Goal: Information Seeking & Learning: Learn about a topic

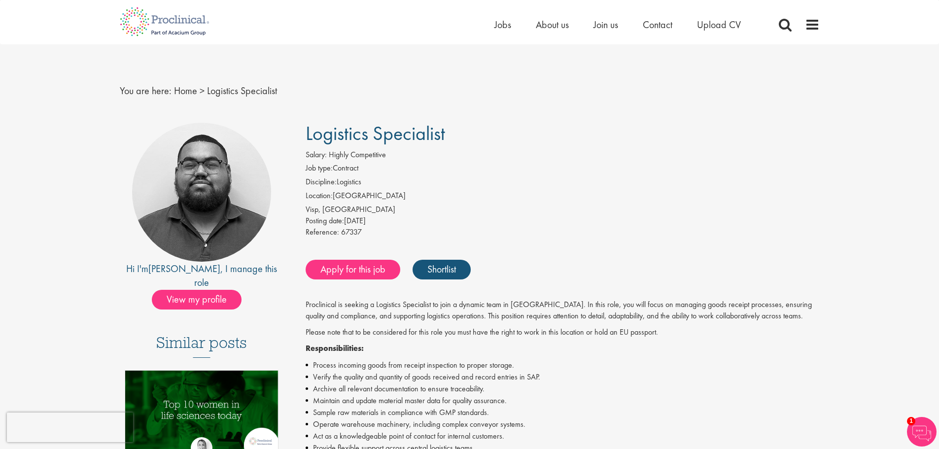
click at [344, 163] on li "Job type: Contract" at bounding box center [562, 170] width 514 height 14
click at [350, 178] on li "Discipline: Logistics" at bounding box center [562, 183] width 514 height 14
click at [352, 193] on li "Location: Switzerland" at bounding box center [562, 197] width 514 height 14
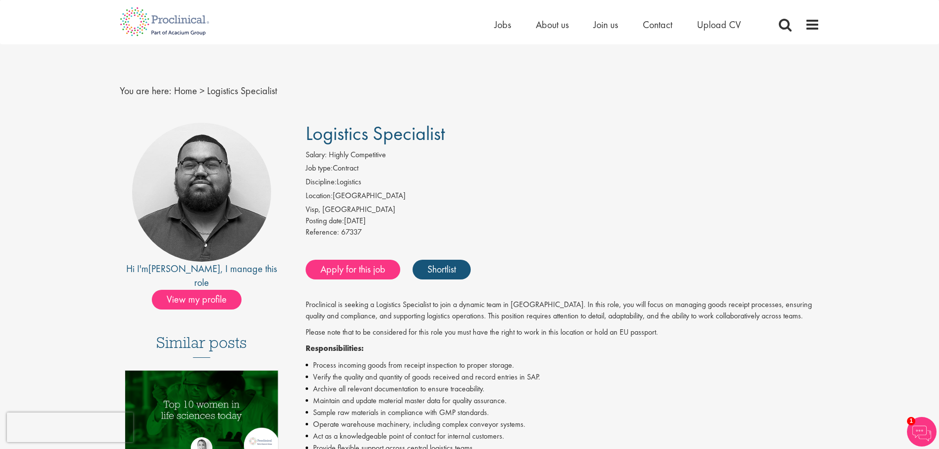
click at [352, 193] on li "Location: Switzerland" at bounding box center [562, 197] width 514 height 14
click at [345, 208] on div "Visp, [GEOGRAPHIC_DATA]" at bounding box center [562, 209] width 514 height 11
click at [368, 218] on div "Posting date: 14 Oct 2025" at bounding box center [562, 220] width 514 height 11
drag, startPoint x: 368, startPoint y: 218, endPoint x: 353, endPoint y: 219, distance: 14.9
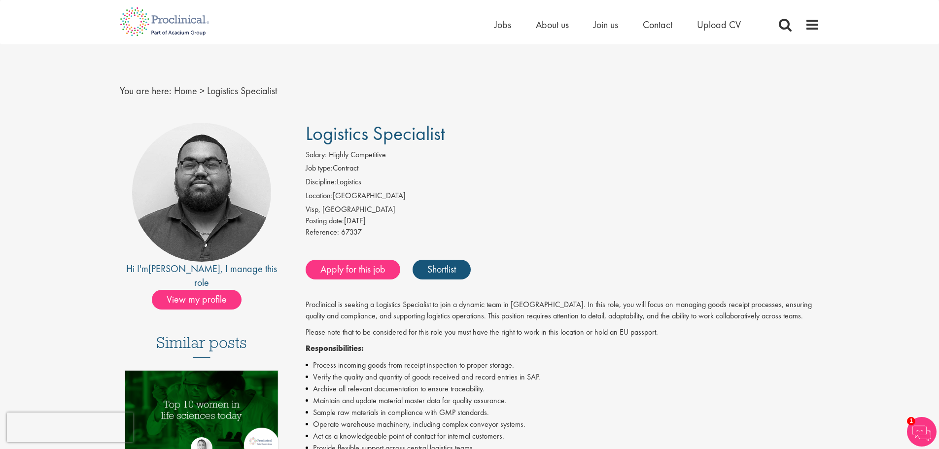
click at [354, 219] on div "Posting date: 14 Oct 2025" at bounding box center [562, 220] width 514 height 11
click at [351, 219] on div "Posting date: 14 Oct 2025" at bounding box center [562, 220] width 514 height 11
drag, startPoint x: 351, startPoint y: 219, endPoint x: 378, endPoint y: 223, distance: 26.8
click at [378, 223] on div "Posting date: 14 Oct 2025" at bounding box center [562, 220] width 514 height 11
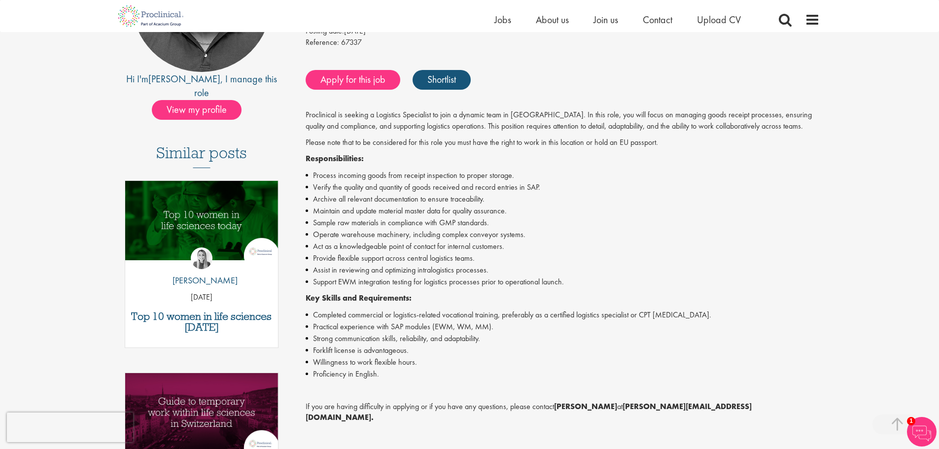
scroll to position [345, 0]
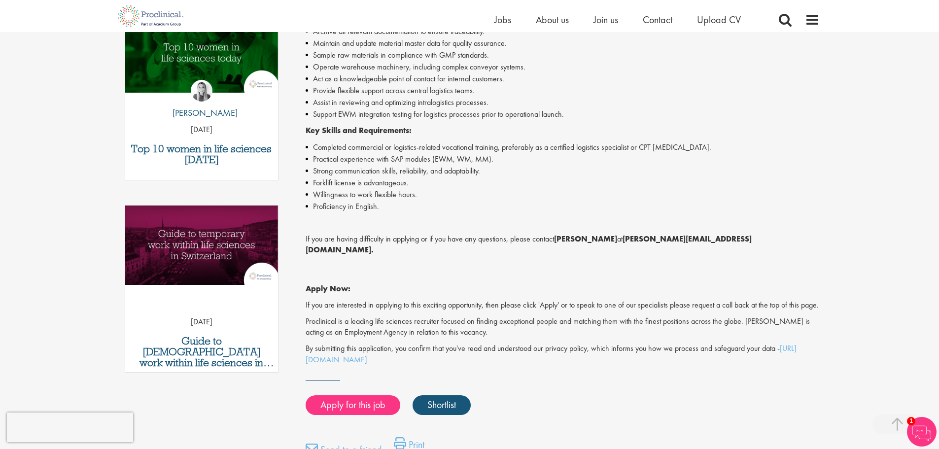
click at [307, 300] on p "If you are interested in applying to this exciting opportunity, then please cli…" at bounding box center [562, 305] width 514 height 11
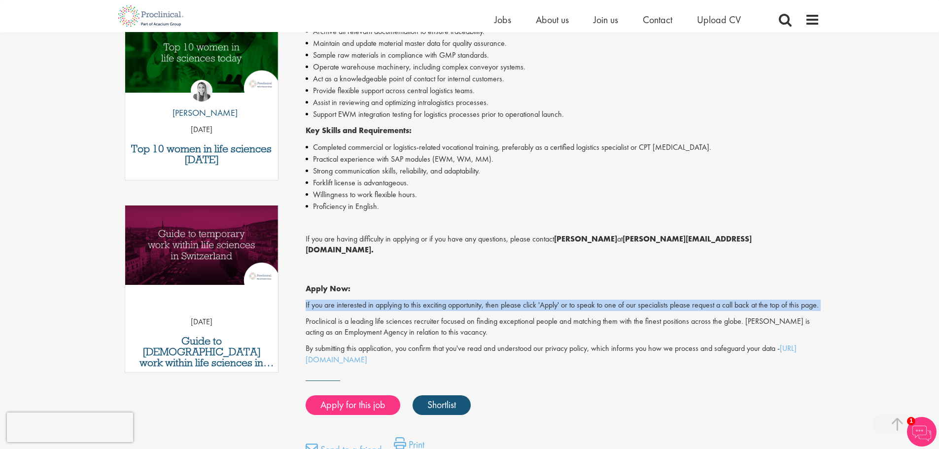
drag, startPoint x: 307, startPoint y: 292, endPoint x: 793, endPoint y: 302, distance: 485.4
click at [793, 302] on p "If you are interested in applying to this exciting opportunity, then please cli…" at bounding box center [562, 305] width 514 height 11
drag, startPoint x: 793, startPoint y: 302, endPoint x: 791, endPoint y: 277, distance: 24.2
click at [791, 277] on div "Proclinical is seeking a Logistics Specialist to join a dynamic team in Switzer…" at bounding box center [562, 154] width 514 height 424
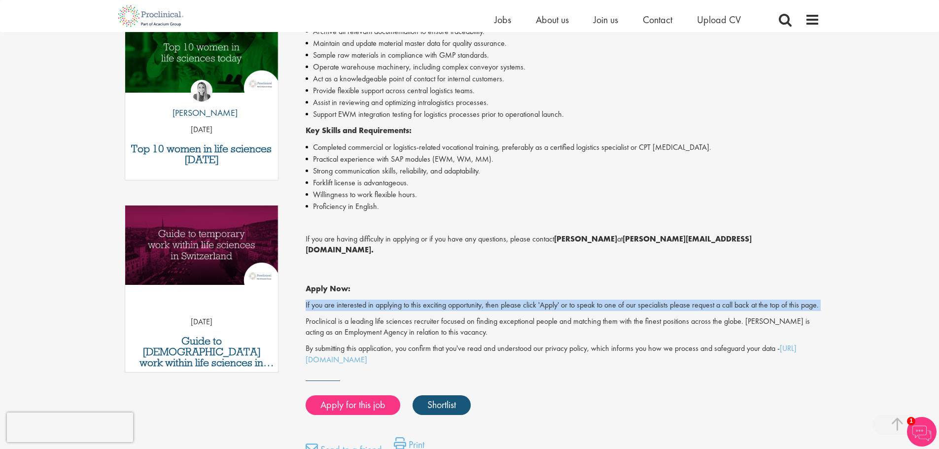
click at [791, 277] on p "Apply Now:" at bounding box center [562, 278] width 514 height 34
drag, startPoint x: 759, startPoint y: 311, endPoint x: 754, endPoint y: 306, distance: 7.0
click at [754, 306] on div "Proclinical is seeking a Logistics Specialist to join a dynamic team in Switzer…" at bounding box center [562, 154] width 514 height 424
click at [754, 306] on p "If you are interested in applying to this exciting opportunity, then please cli…" at bounding box center [562, 305] width 514 height 11
drag, startPoint x: 756, startPoint y: 315, endPoint x: 758, endPoint y: 329, distance: 13.9
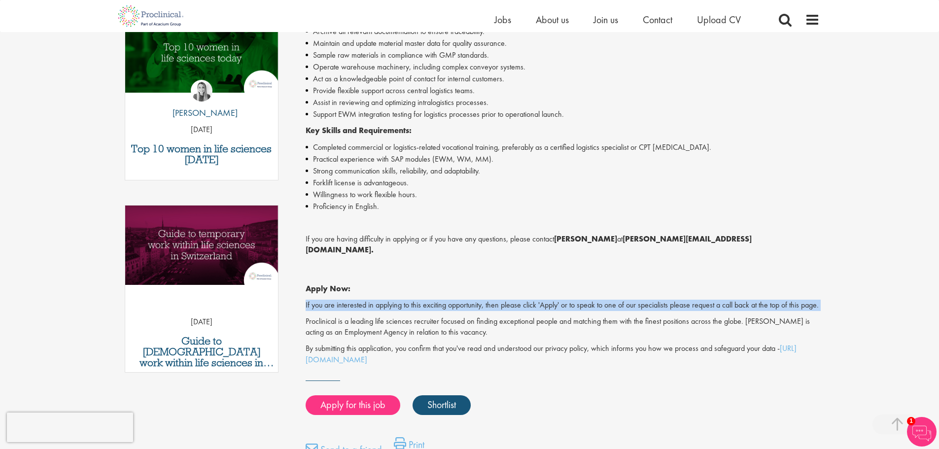
click at [758, 329] on div "Proclinical is seeking a Logistics Specialist to join a dynamic team in Switzer…" at bounding box center [562, 154] width 514 height 424
click at [758, 329] on p "Proclinical is a leading life sciences recruiter focused on finding exceptional…" at bounding box center [562, 327] width 514 height 23
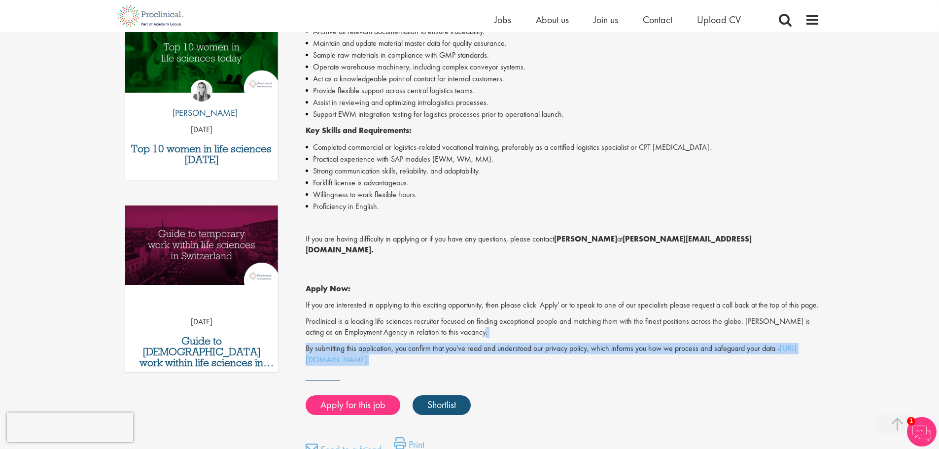
drag, startPoint x: 758, startPoint y: 329, endPoint x: 768, endPoint y: 356, distance: 28.8
click at [768, 356] on div "Proclinical is seeking a Logistics Specialist to join a dynamic team in Switzer…" at bounding box center [562, 154] width 514 height 424
click at [768, 356] on p "By submitting this application, you confirm that you've read and understood our…" at bounding box center [562, 354] width 514 height 23
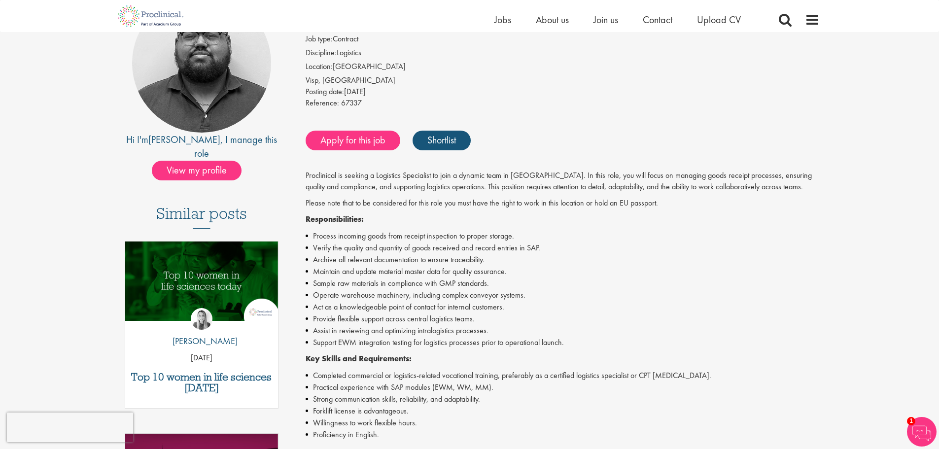
scroll to position [148, 0]
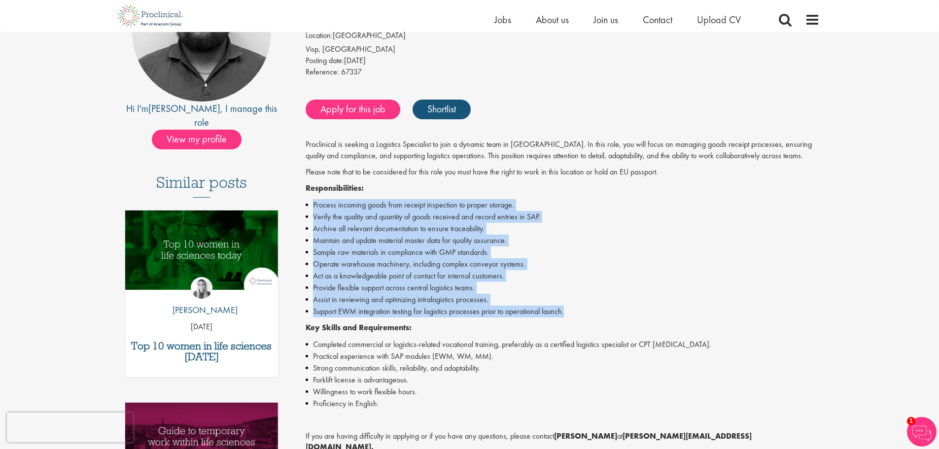
drag, startPoint x: 565, startPoint y: 193, endPoint x: 572, endPoint y: 317, distance: 123.9
click at [572, 317] on div "Proclinical is seeking a Logistics Specialist to join a dynamic team in Switzer…" at bounding box center [562, 351] width 514 height 424
click at [572, 317] on li "Support EWM integration testing for logistics processes prior to operational la…" at bounding box center [562, 311] width 514 height 12
drag, startPoint x: 572, startPoint y: 317, endPoint x: 529, endPoint y: 183, distance: 140.5
click at [529, 183] on div "Proclinical is seeking a Logistics Specialist to join a dynamic team in Switzer…" at bounding box center [562, 351] width 514 height 424
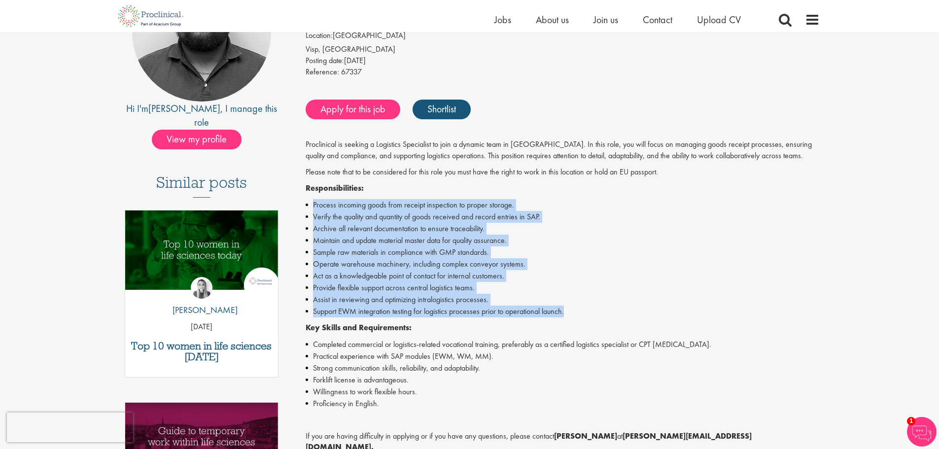
click at [529, 183] on p "Responsibilities:" at bounding box center [562, 188] width 514 height 11
drag, startPoint x: 529, startPoint y: 183, endPoint x: 573, endPoint y: 320, distance: 143.5
click at [573, 320] on div "Proclinical is seeking a Logistics Specialist to join a dynamic team in Switzer…" at bounding box center [562, 351] width 514 height 424
drag, startPoint x: 573, startPoint y: 320, endPoint x: 551, endPoint y: 184, distance: 137.2
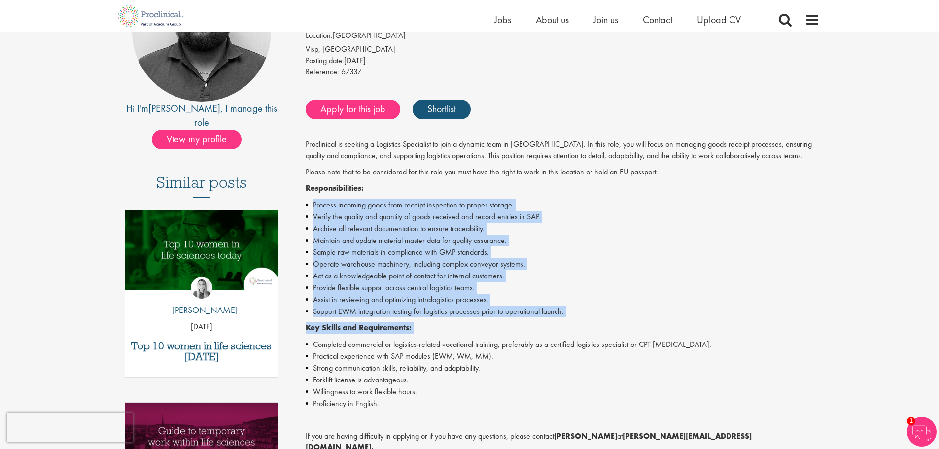
click at [551, 184] on div "Proclinical is seeking a Logistics Specialist to join a dynamic team in Switzer…" at bounding box center [562, 351] width 514 height 424
click at [551, 184] on p "Responsibilities:" at bounding box center [562, 188] width 514 height 11
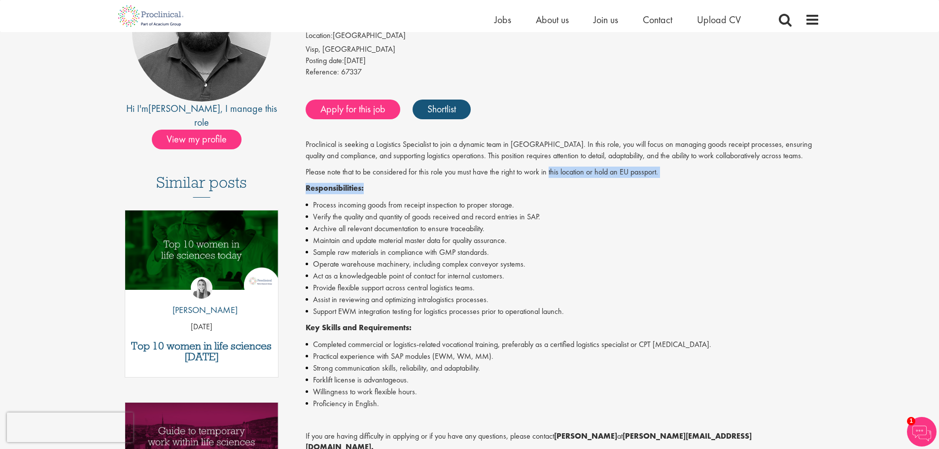
drag, startPoint x: 547, startPoint y: 166, endPoint x: 551, endPoint y: 184, distance: 18.1
click at [551, 184] on div "Proclinical is seeking a Logistics Specialist to join a dynamic team in Switzer…" at bounding box center [562, 351] width 514 height 424
click at [551, 184] on p "Responsibilities:" at bounding box center [562, 188] width 514 height 11
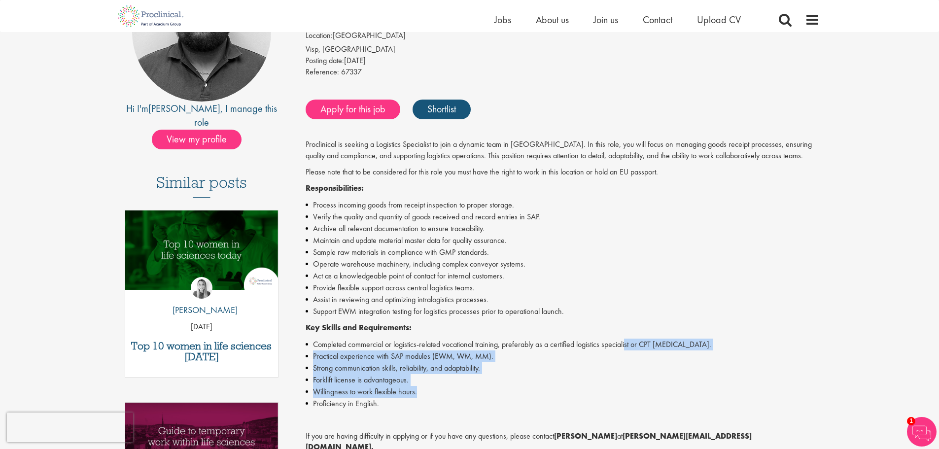
drag, startPoint x: 628, startPoint y: 335, endPoint x: 622, endPoint y: 394, distance: 59.4
click at [622, 394] on div "Proclinical is seeking a Logistics Specialist to join a dynamic team in Switzer…" at bounding box center [562, 351] width 514 height 424
click at [622, 394] on li "Willingness to work flexible hours." at bounding box center [562, 392] width 514 height 12
drag, startPoint x: 622, startPoint y: 394, endPoint x: 622, endPoint y: 333, distance: 61.1
click at [622, 333] on div "Proclinical is seeking a Logistics Specialist to join a dynamic team in Switzer…" at bounding box center [562, 351] width 514 height 424
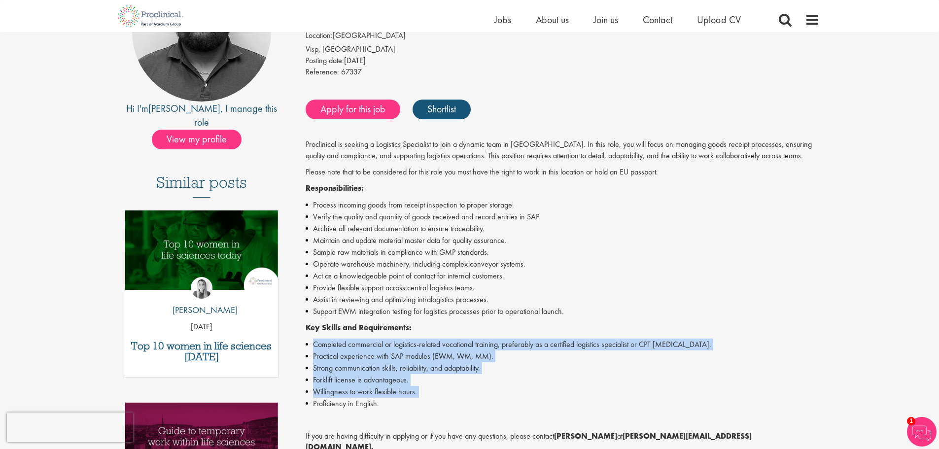
click at [622, 333] on p "Key Skills and Requirements:" at bounding box center [562, 327] width 514 height 11
drag, startPoint x: 622, startPoint y: 333, endPoint x: 616, endPoint y: 402, distance: 69.7
click at [616, 402] on div "Proclinical is seeking a Logistics Specialist to join a dynamic team in Switzer…" at bounding box center [562, 351] width 514 height 424
click at [616, 402] on li "Proficiency in English." at bounding box center [562, 404] width 514 height 12
drag, startPoint x: 616, startPoint y: 402, endPoint x: 612, endPoint y: 391, distance: 11.8
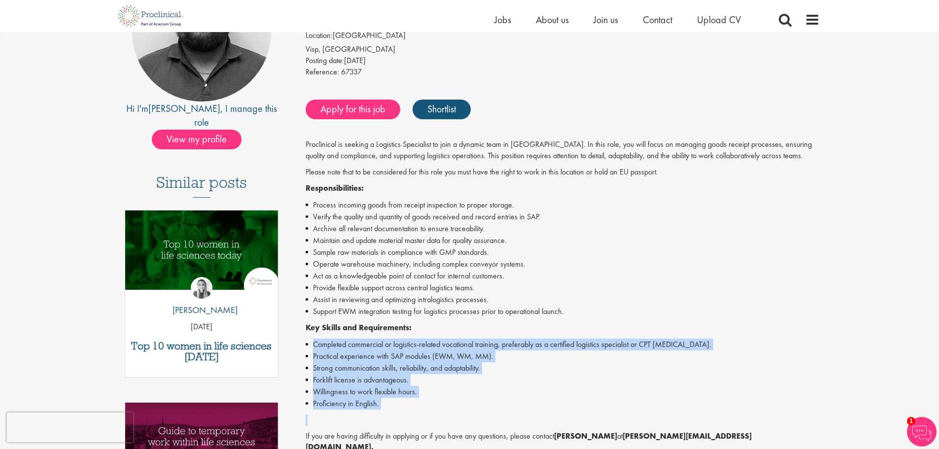
click at [612, 391] on ul "Completed commercial or logistics-related vocational training, preferably as a …" at bounding box center [562, 373] width 514 height 71
click at [612, 391] on li "Willingness to work flexible hours." at bounding box center [562, 392] width 514 height 12
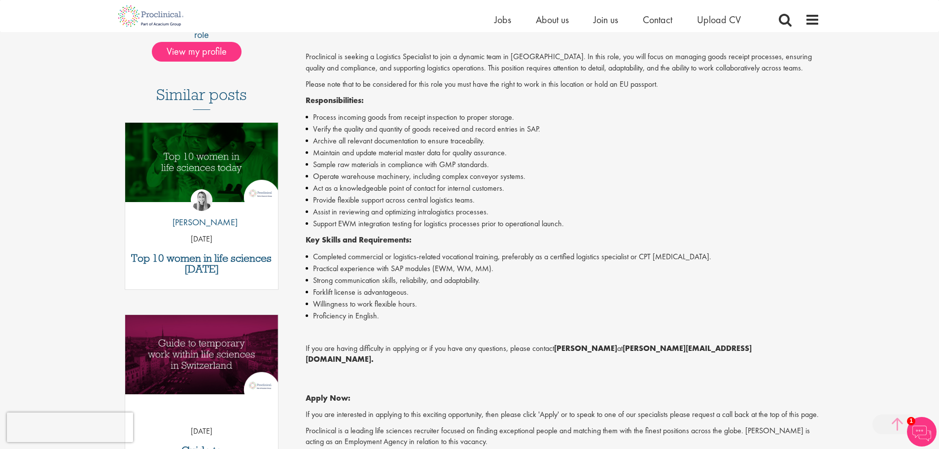
scroll to position [227, 0]
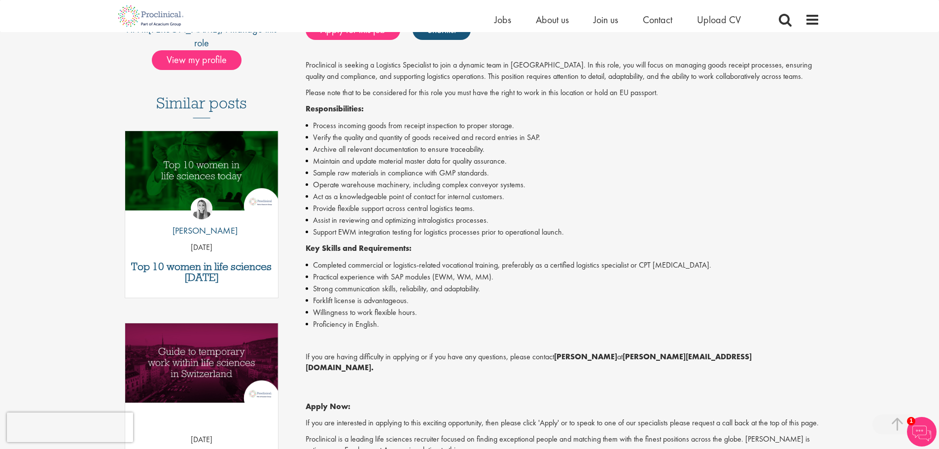
click at [911, 433] on img at bounding box center [921, 432] width 30 height 30
click at [914, 435] on img at bounding box center [921, 432] width 30 height 30
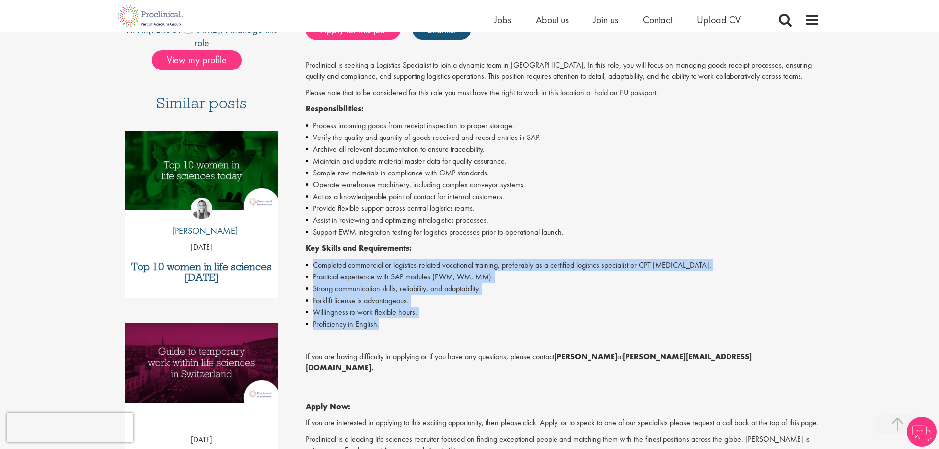
drag, startPoint x: 591, startPoint y: 259, endPoint x: 586, endPoint y: 326, distance: 67.2
click at [586, 326] on div "Proclinical is seeking a Logistics Specialist to join a dynamic team in Switzer…" at bounding box center [562, 272] width 514 height 424
click at [586, 326] on li "Proficiency in English." at bounding box center [562, 324] width 514 height 12
drag, startPoint x: 586, startPoint y: 326, endPoint x: 588, endPoint y: 248, distance: 77.9
click at [588, 248] on div "Proclinical is seeking a Logistics Specialist to join a dynamic team in Switzer…" at bounding box center [562, 272] width 514 height 424
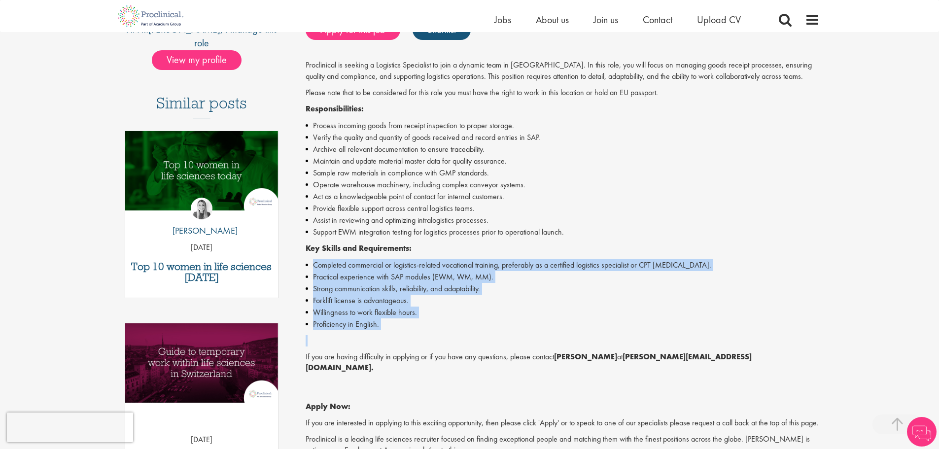
click at [588, 248] on p "Key Skills and Requirements:" at bounding box center [562, 248] width 514 height 11
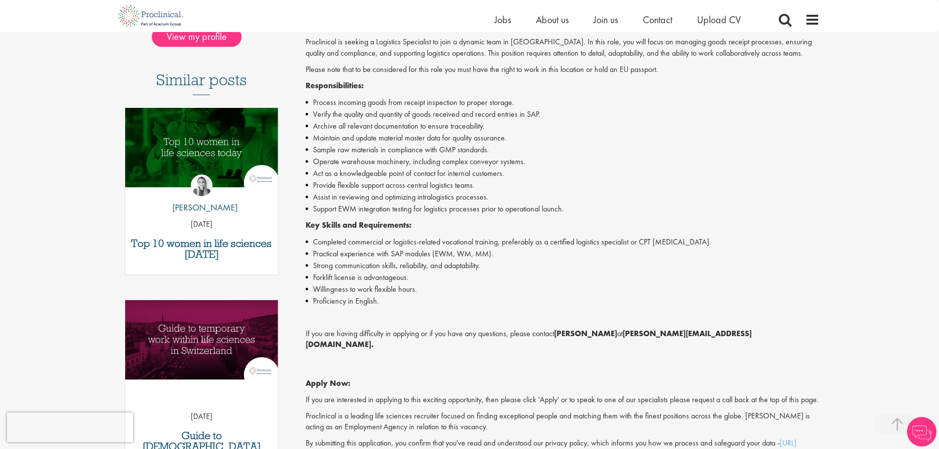
scroll to position [246, 0]
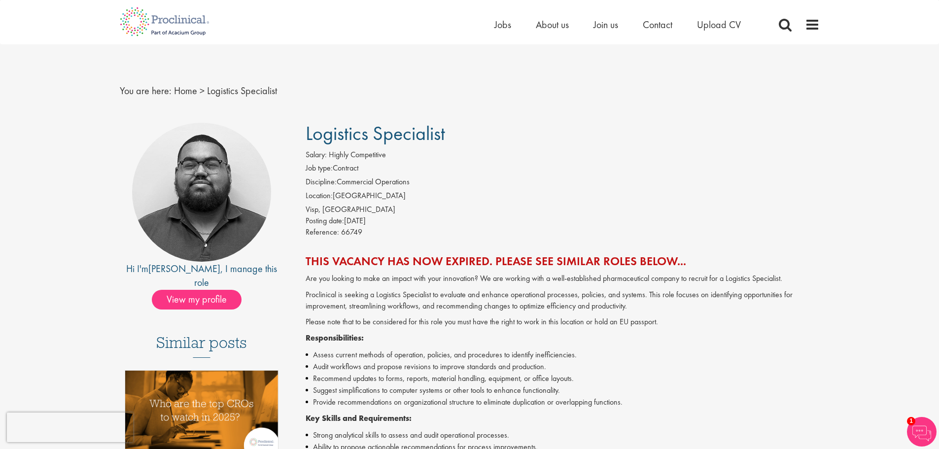
click at [624, 227] on div "Reference: 66749" at bounding box center [562, 234] width 514 height 14
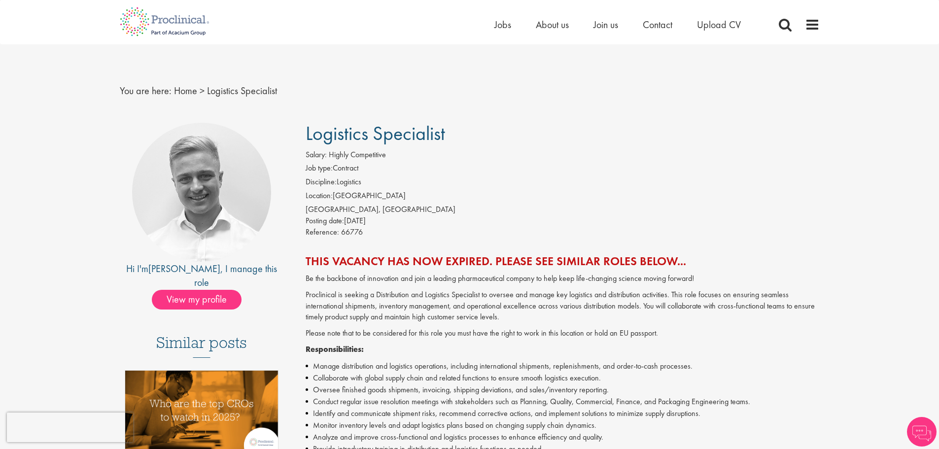
click at [313, 130] on span "Logistics Specialist" at bounding box center [374, 133] width 139 height 25
drag, startPoint x: 313, startPoint y: 130, endPoint x: 381, endPoint y: 133, distance: 68.0
click at [380, 133] on span "Logistics Specialist" at bounding box center [374, 133] width 139 height 25
click at [382, 133] on span "Logistics Specialist" at bounding box center [374, 133] width 139 height 25
